Goal: Task Accomplishment & Management: Complete application form

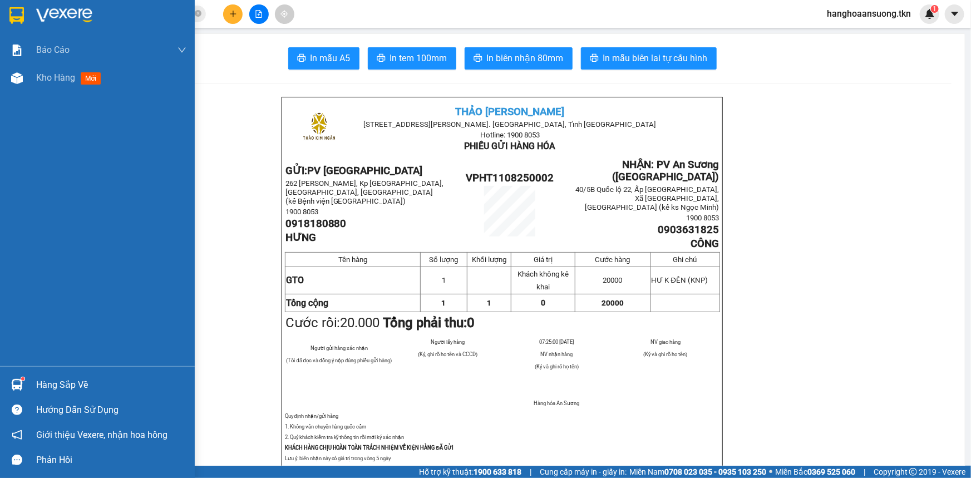
click at [13, 378] on div at bounding box center [16, 384] width 19 height 19
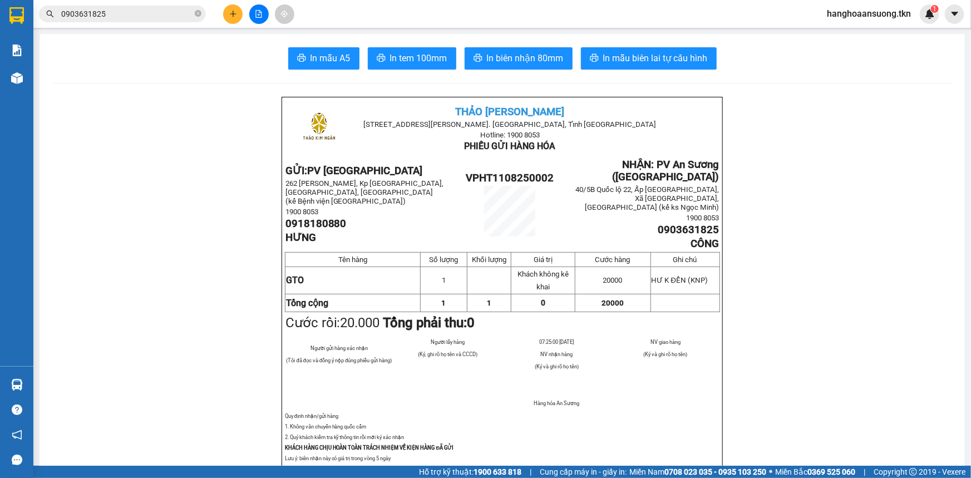
drag, startPoint x: 116, startPoint y: 93, endPoint x: 138, endPoint y: 23, distance: 73.4
click at [121, 73] on section "Kết quả tìm kiếm ( 1 ) Bộ lọc Mã ĐH Trạng thái Món hàng Thu hộ Tổng cước Chưa c…" at bounding box center [485, 239] width 971 height 478
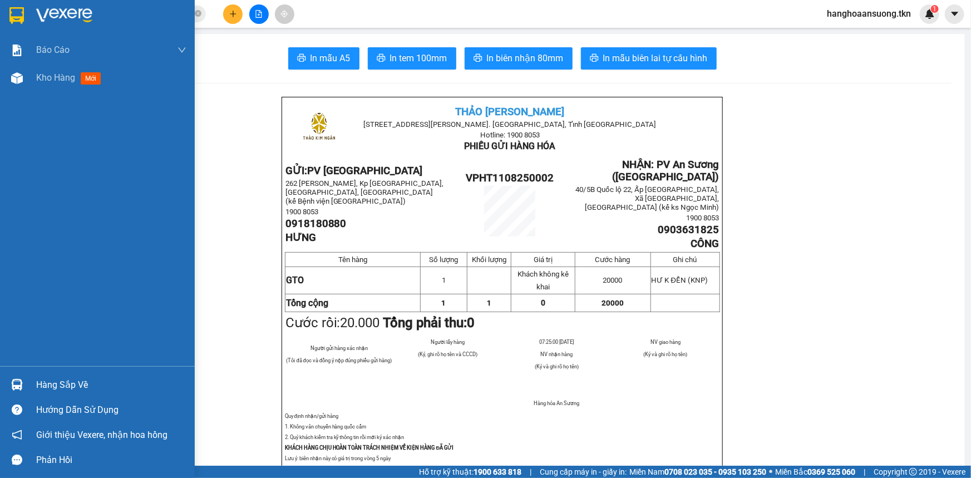
click at [14, 17] on img at bounding box center [16, 15] width 14 height 17
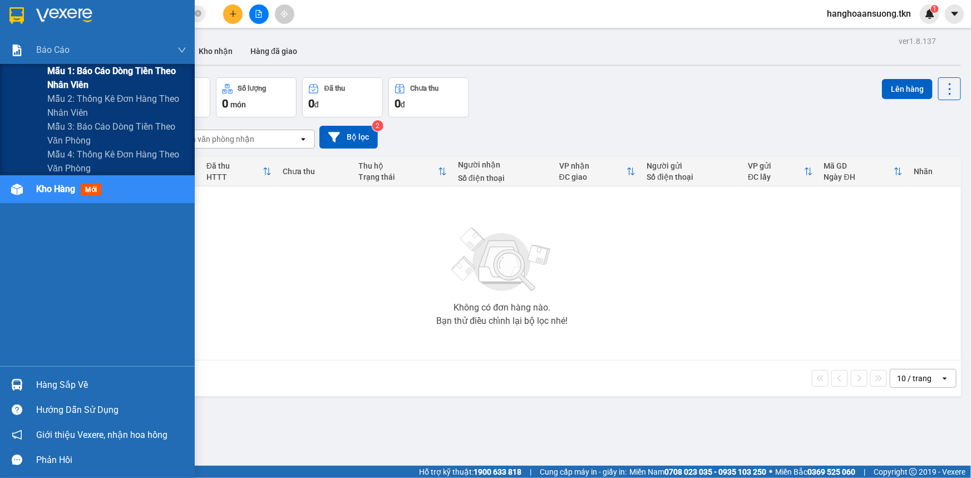
click at [36, 75] on div "Mẫu 1: Báo cáo dòng tiền theo nhân viên" at bounding box center [97, 78] width 195 height 28
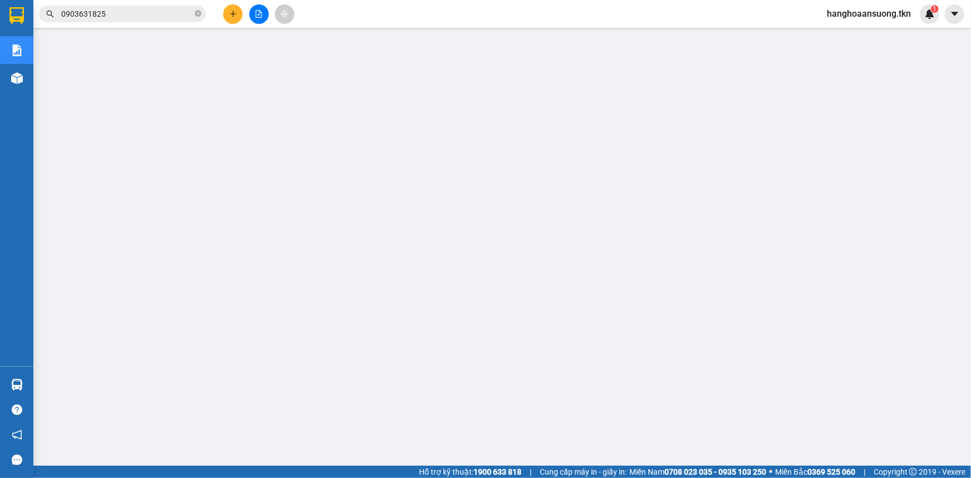
click at [230, 11] on icon "plus" at bounding box center [233, 14] width 8 height 8
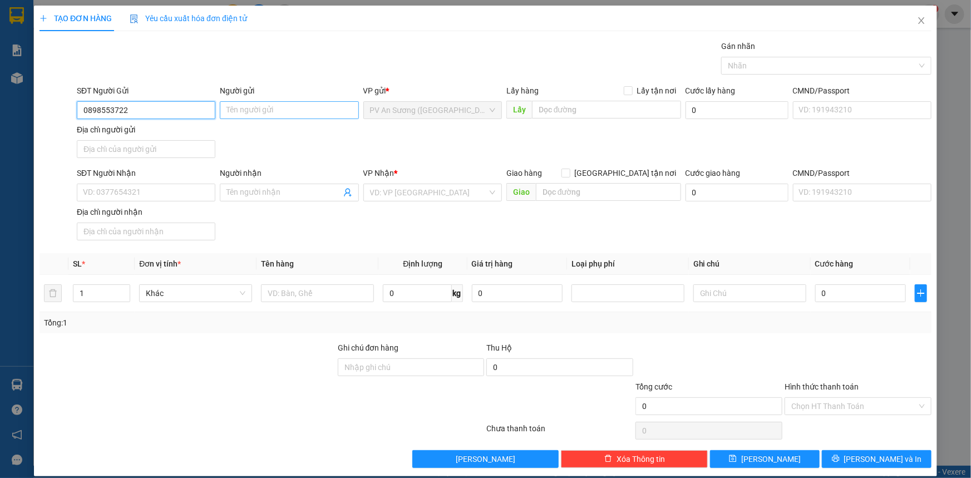
type input "0898553722"
click at [304, 107] on input "Người gửi" at bounding box center [289, 110] width 139 height 18
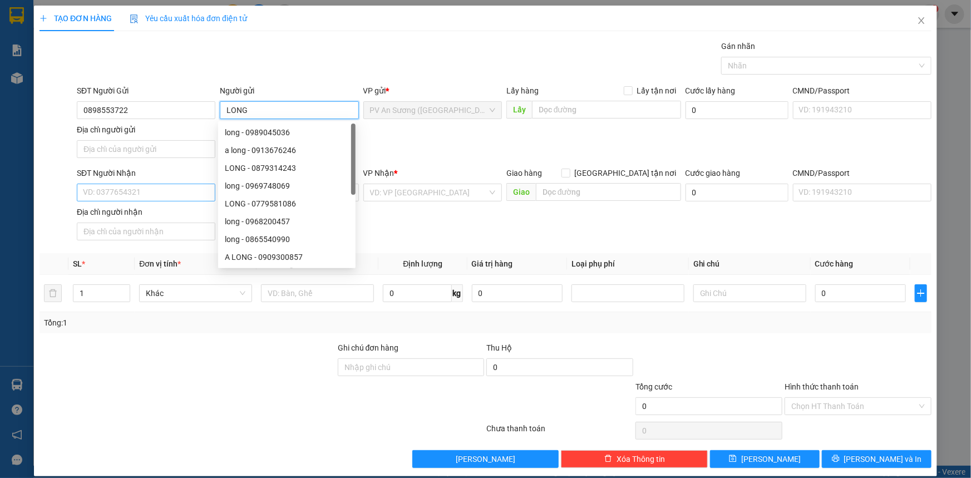
type input "LONG"
click at [170, 193] on input "SĐT Người Nhận" at bounding box center [146, 193] width 139 height 18
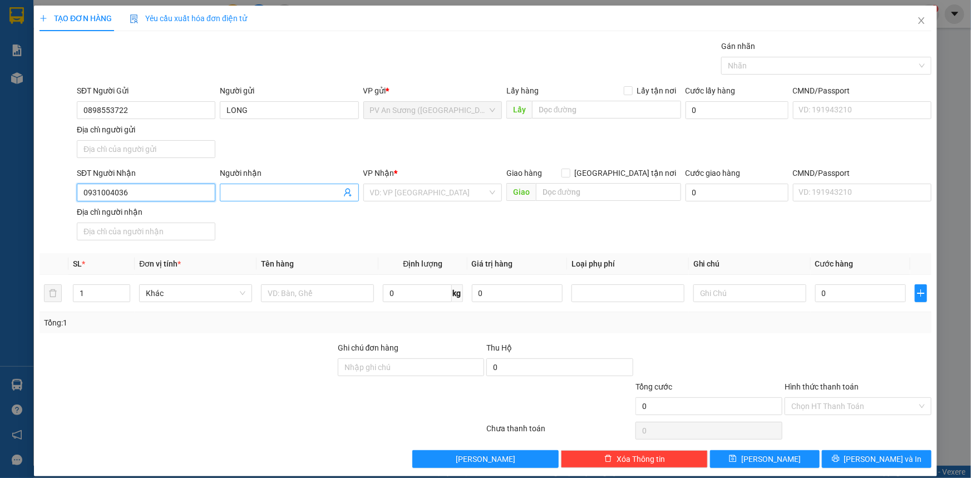
type input "0931004036"
click at [286, 189] on input "Người nhận" at bounding box center [283, 192] width 114 height 12
type input "THỴ"
click at [431, 191] on input "search" at bounding box center [428, 192] width 117 height 17
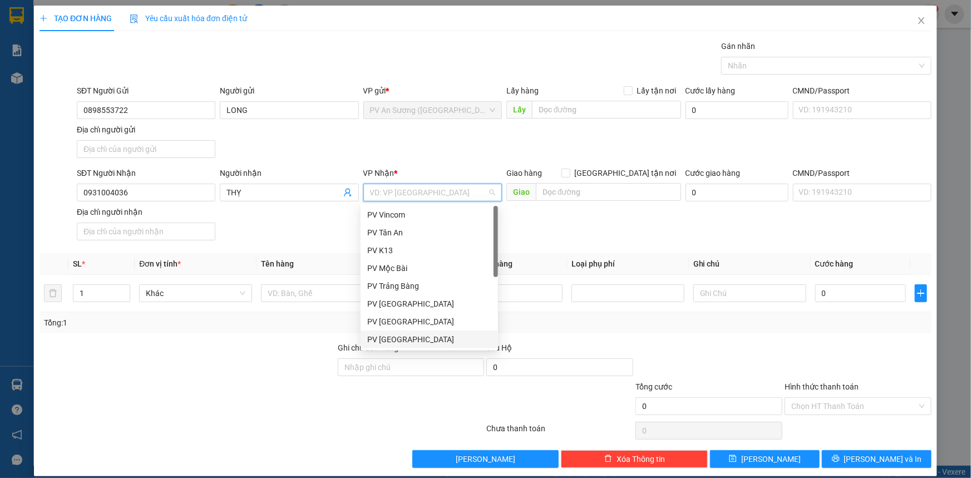
click at [418, 341] on div "PV [GEOGRAPHIC_DATA]" at bounding box center [429, 339] width 124 height 12
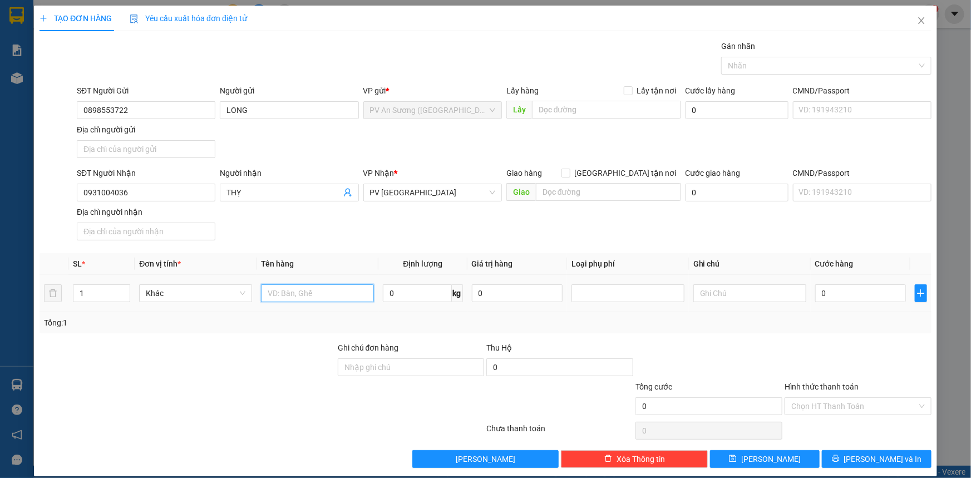
click at [300, 292] on input "text" at bounding box center [317, 293] width 113 height 18
type input "PB GT"
click at [851, 295] on input "0" at bounding box center [860, 293] width 91 height 18
type input "002"
type input "2"
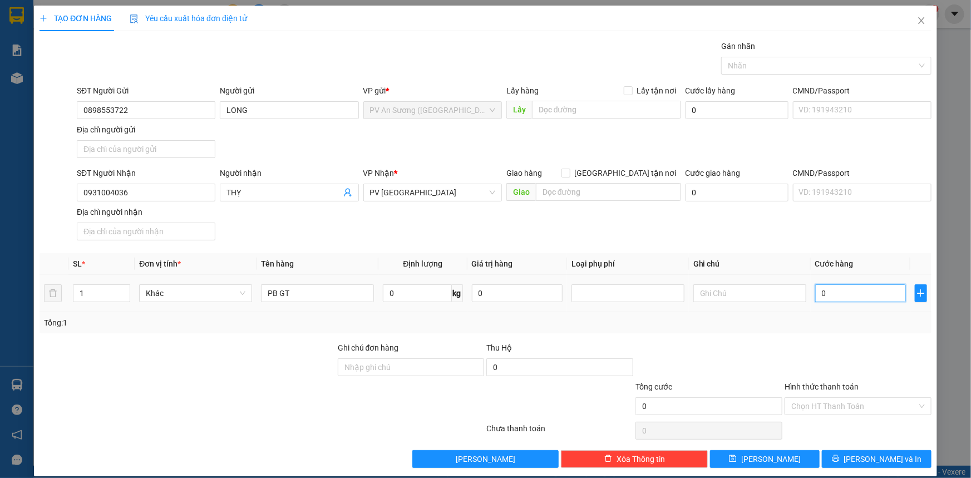
type input "2"
type input "0.020"
type input "20"
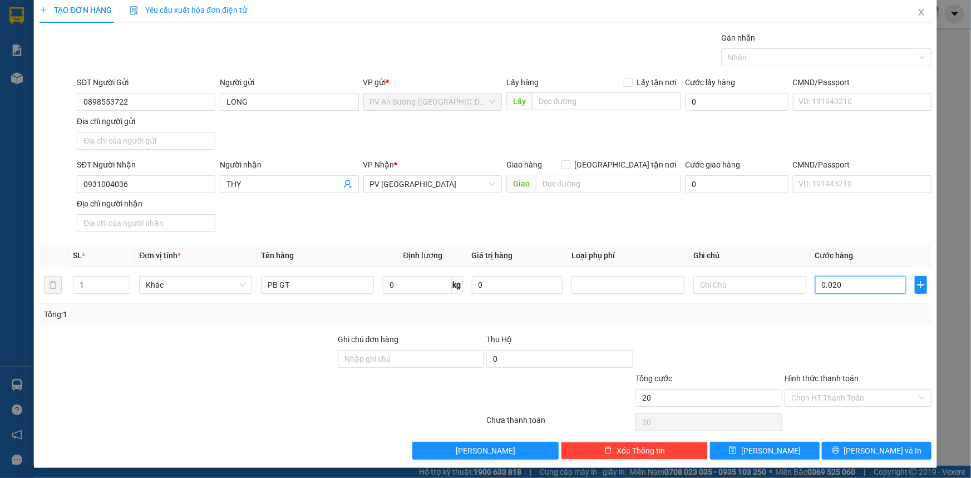
scroll to position [11, 0]
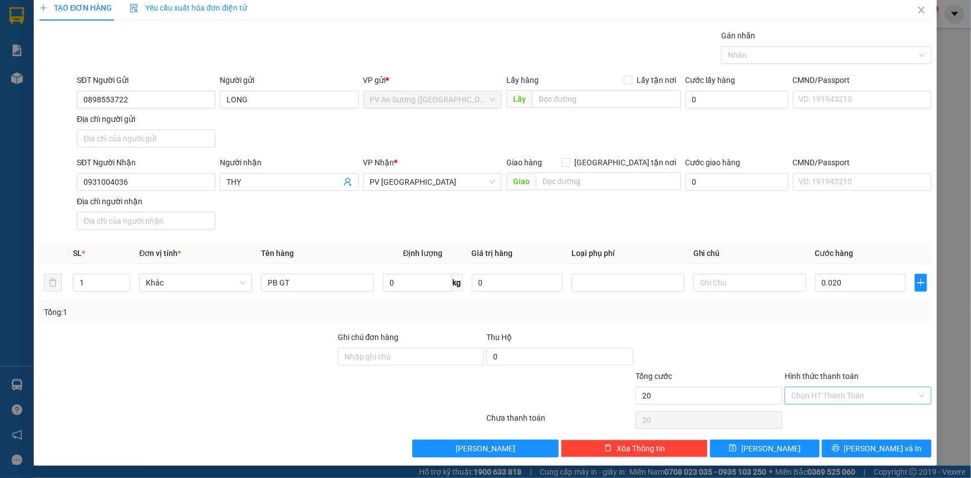
type input "20.000"
click at [823, 397] on input "Hình thức thanh toán" at bounding box center [854, 395] width 126 height 17
click at [827, 417] on div "Tại văn phòng" at bounding box center [851, 417] width 132 height 12
type input "0"
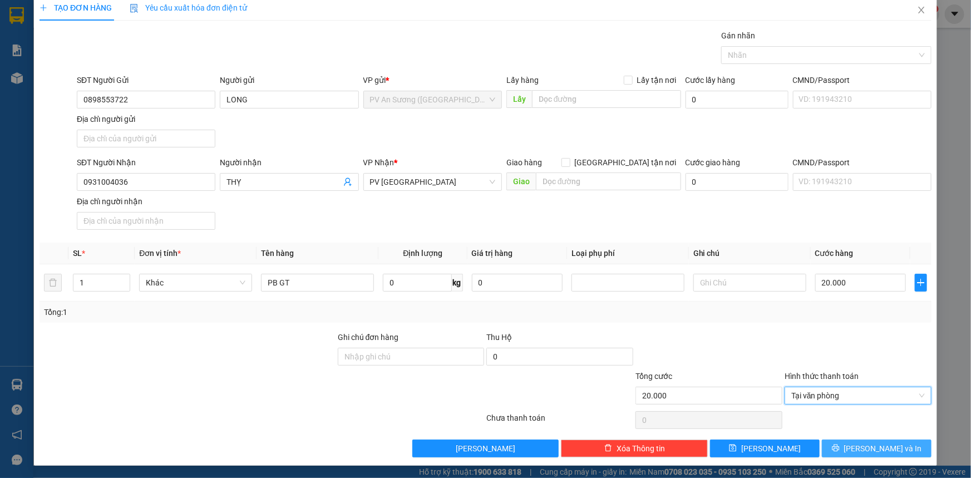
click at [839, 445] on icon "printer" at bounding box center [835, 448] width 7 height 7
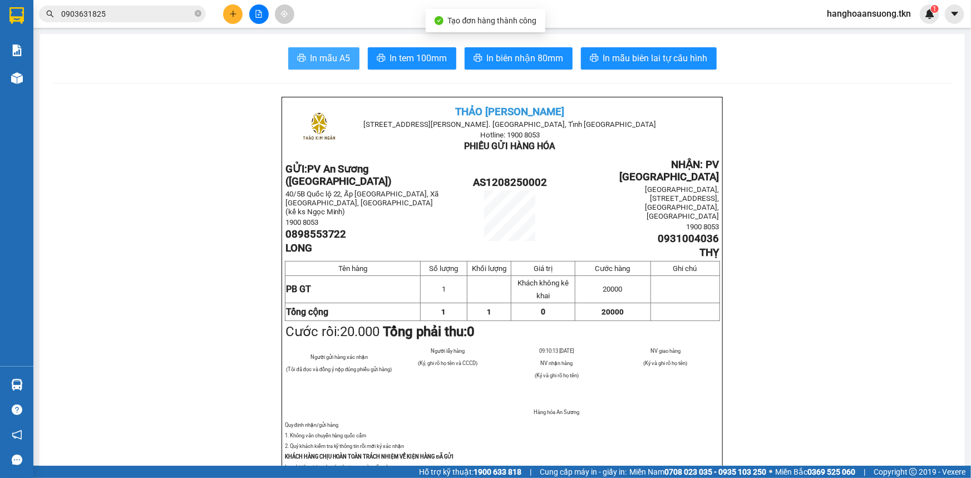
click at [338, 60] on span "In mẫu A5" at bounding box center [330, 58] width 40 height 14
click at [310, 58] on span "In mẫu A5" at bounding box center [330, 58] width 40 height 14
click at [329, 57] on span "In mẫu A5" at bounding box center [330, 58] width 40 height 14
click at [319, 50] on button "In mẫu A5" at bounding box center [323, 58] width 71 height 22
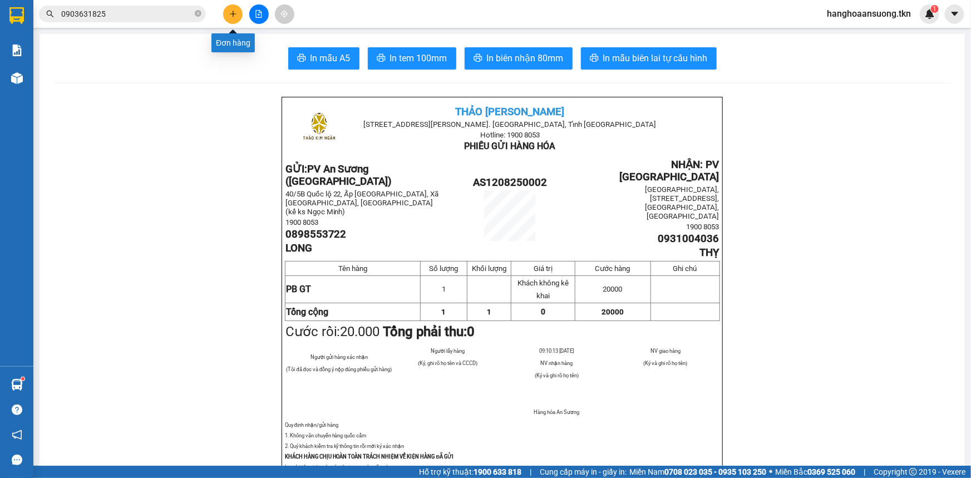
click at [234, 11] on icon "plus" at bounding box center [233, 14] width 8 height 8
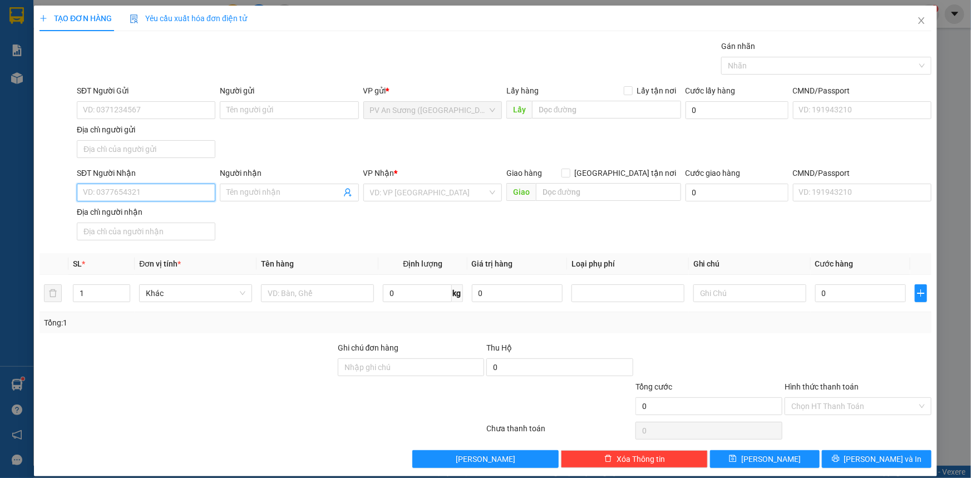
click at [174, 190] on input "SĐT Người Nhận" at bounding box center [146, 193] width 139 height 18
click at [161, 214] on div "0938333874 - THƯƠNG" at bounding box center [145, 214] width 124 height 12
type input "0938333874"
type input "THƯƠNG"
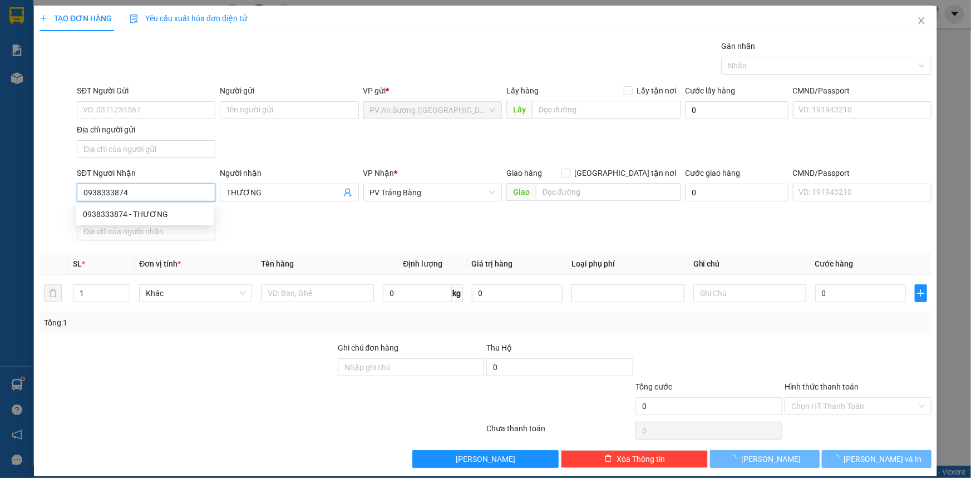
type input "20.000"
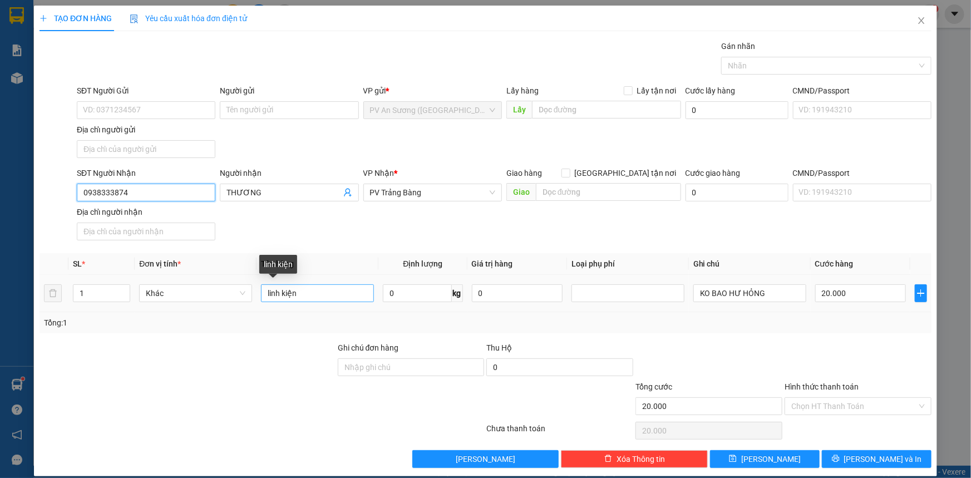
type input "0938333874"
click at [261, 295] on input "linh kiện" at bounding box center [317, 293] width 113 height 18
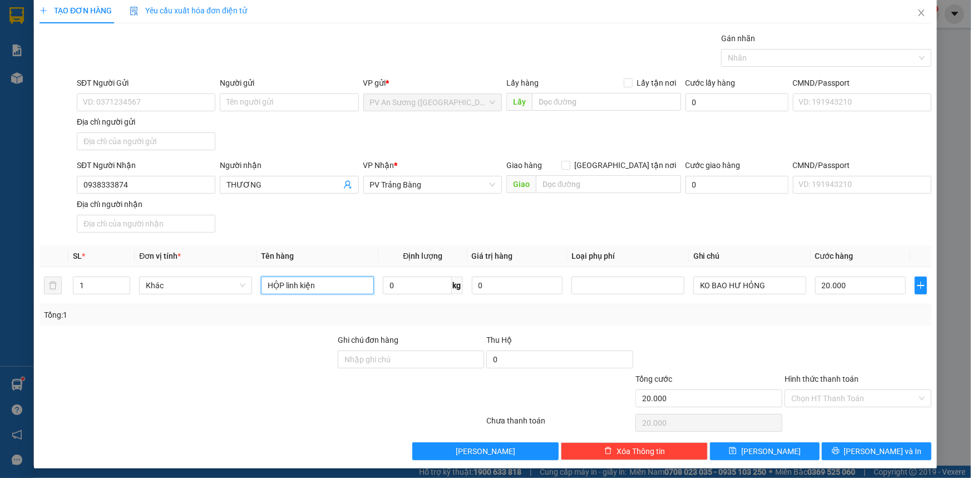
scroll to position [11, 0]
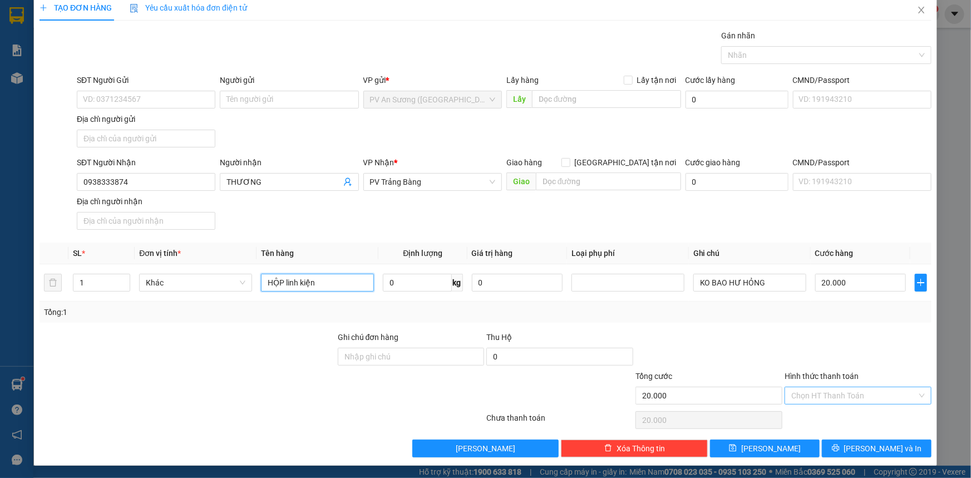
type input "HỘP linh kiện"
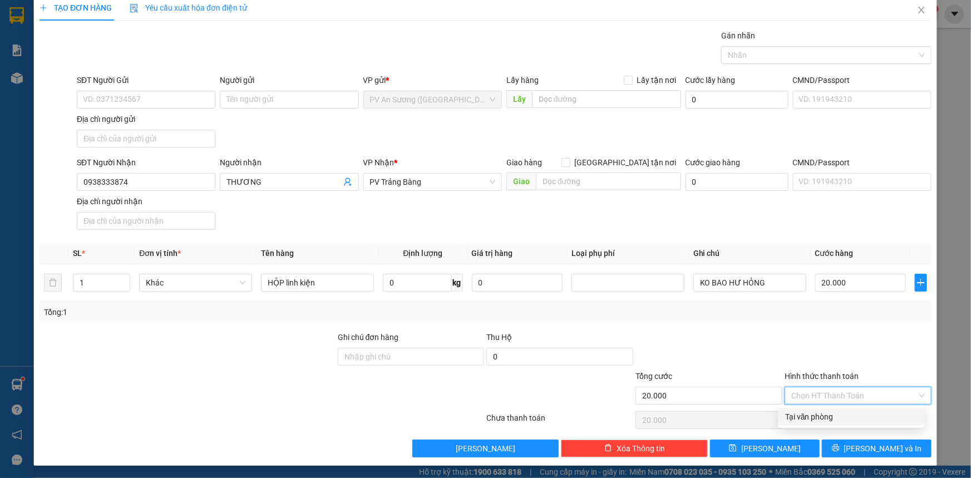
click at [834, 393] on input "Hình thức thanh toán" at bounding box center [854, 395] width 126 height 17
click at [161, 100] on input "SĐT Người Gửi" at bounding box center [146, 100] width 139 height 18
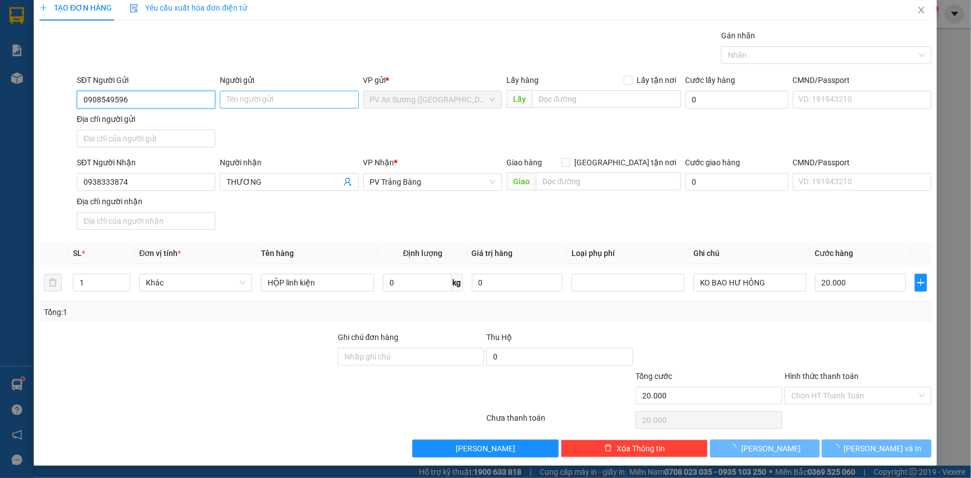
type input "0908549596"
click at [292, 99] on input "Người gửi" at bounding box center [289, 100] width 139 height 18
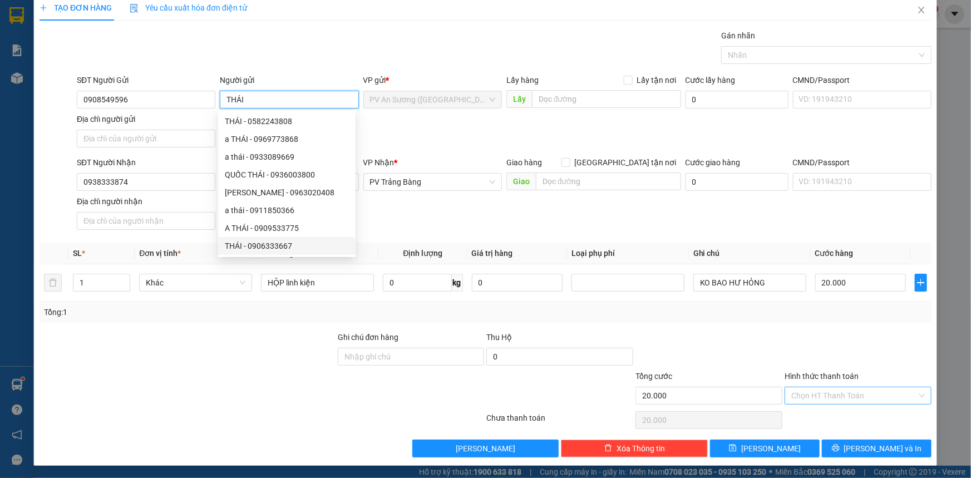
type input "THÁI"
click at [858, 396] on input "Hình thức thanh toán" at bounding box center [854, 395] width 126 height 17
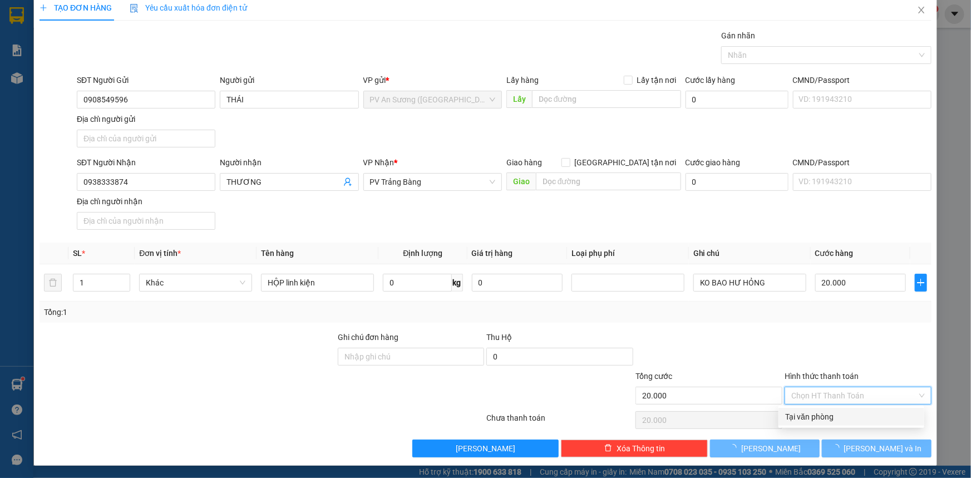
click at [842, 418] on div "Tại văn phòng" at bounding box center [851, 417] width 132 height 12
type input "0"
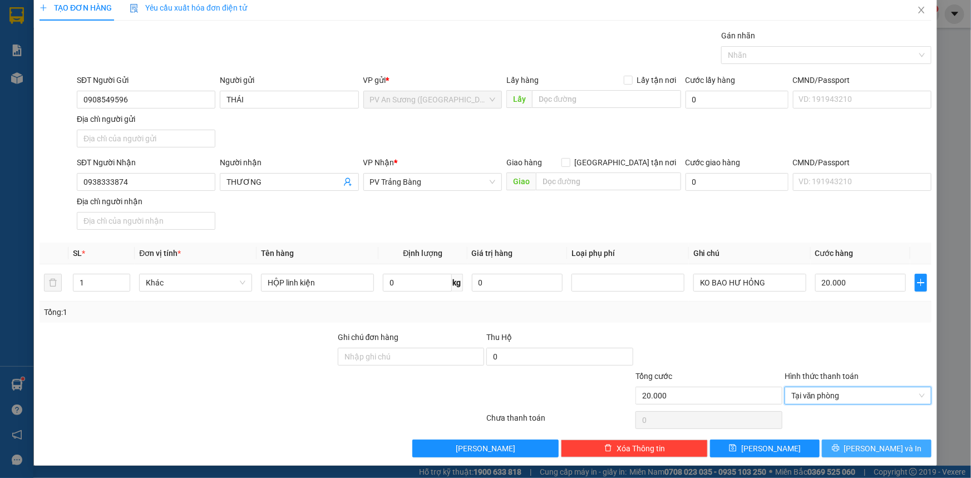
click at [847, 445] on button "[PERSON_NAME] và In" at bounding box center [877, 449] width 110 height 18
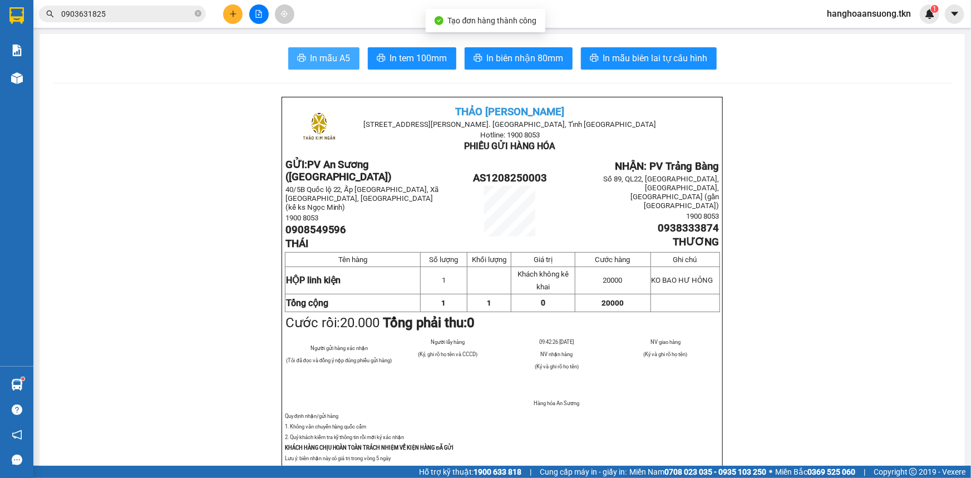
click at [315, 55] on span "In mẫu A5" at bounding box center [330, 58] width 40 height 14
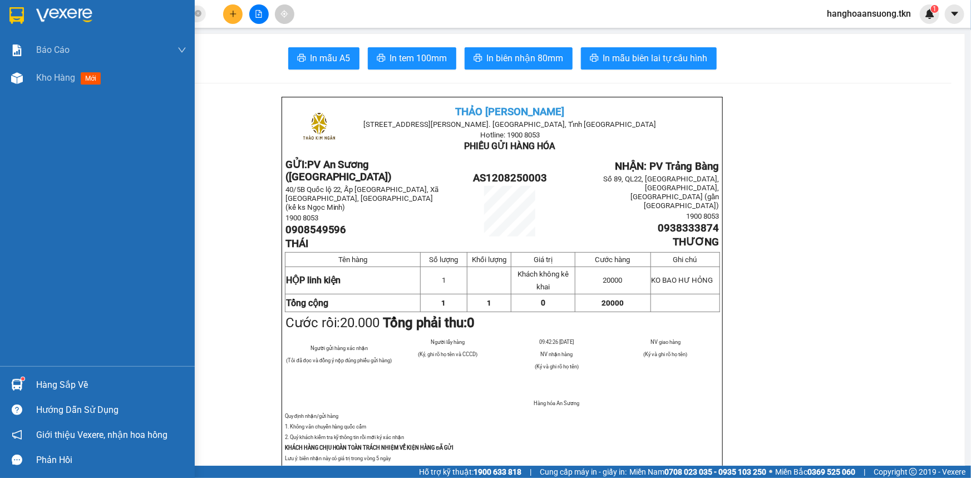
click at [18, 384] on img at bounding box center [17, 385] width 12 height 12
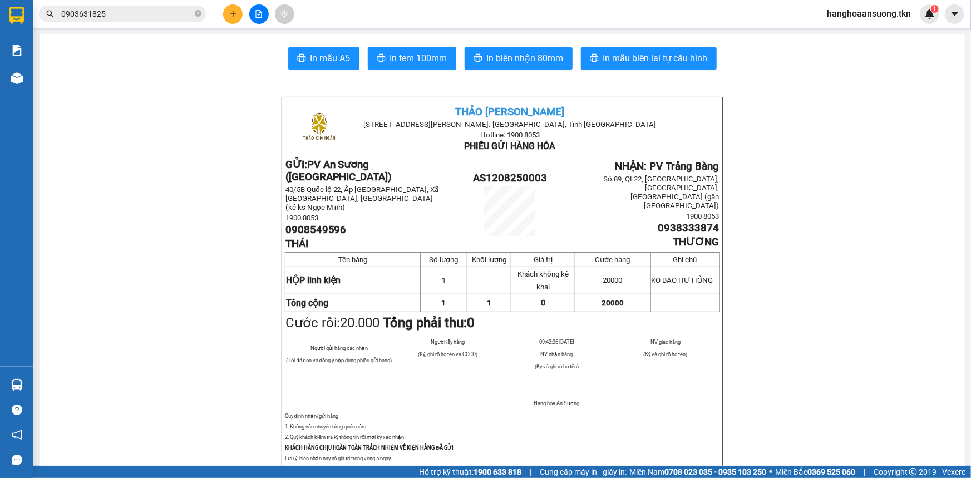
drag, startPoint x: 175, startPoint y: 121, endPoint x: 172, endPoint y: 107, distance: 14.2
click at [175, 121] on section "Kết quả tìm kiếm ( 1 ) Bộ lọc Mã ĐH Trạng thái Món hàng Thu hộ Tổng cước Chưa c…" at bounding box center [485, 239] width 971 height 478
